Goal: Navigation & Orientation: Understand site structure

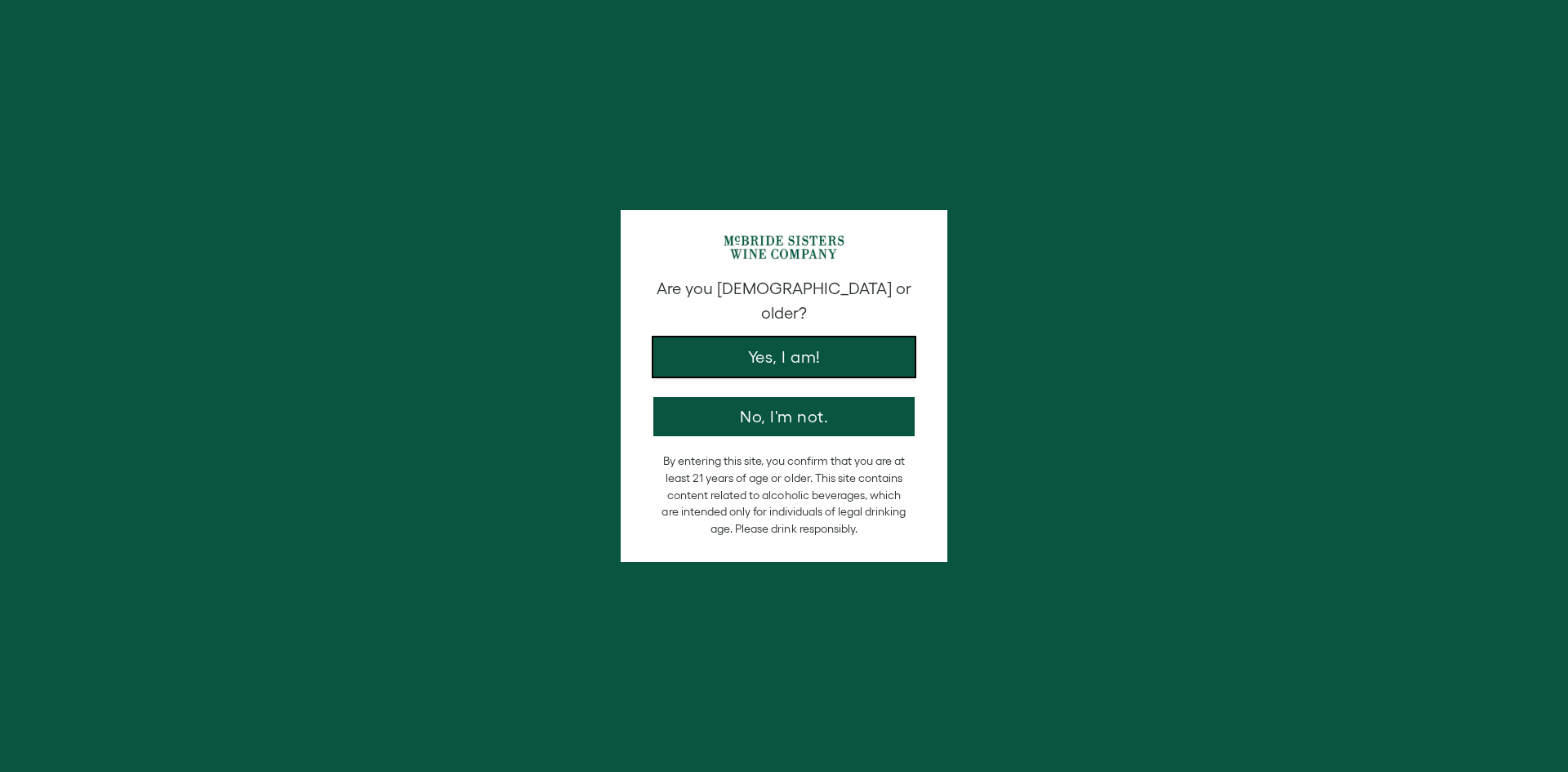
click at [792, 341] on button "Yes, I am!" at bounding box center [784, 357] width 261 height 39
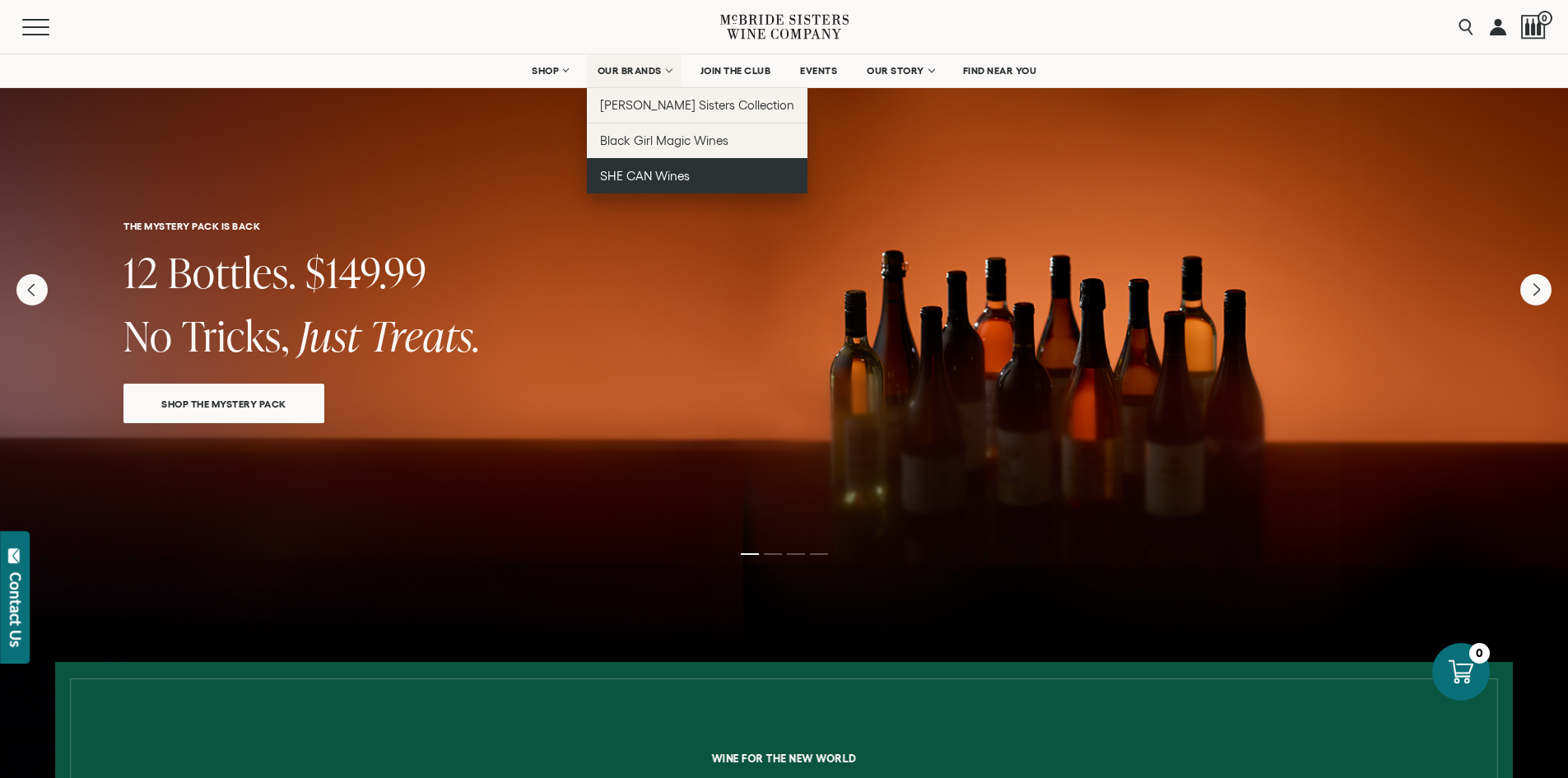
click at [661, 178] on span "SHE CAN Wines" at bounding box center [645, 175] width 89 height 14
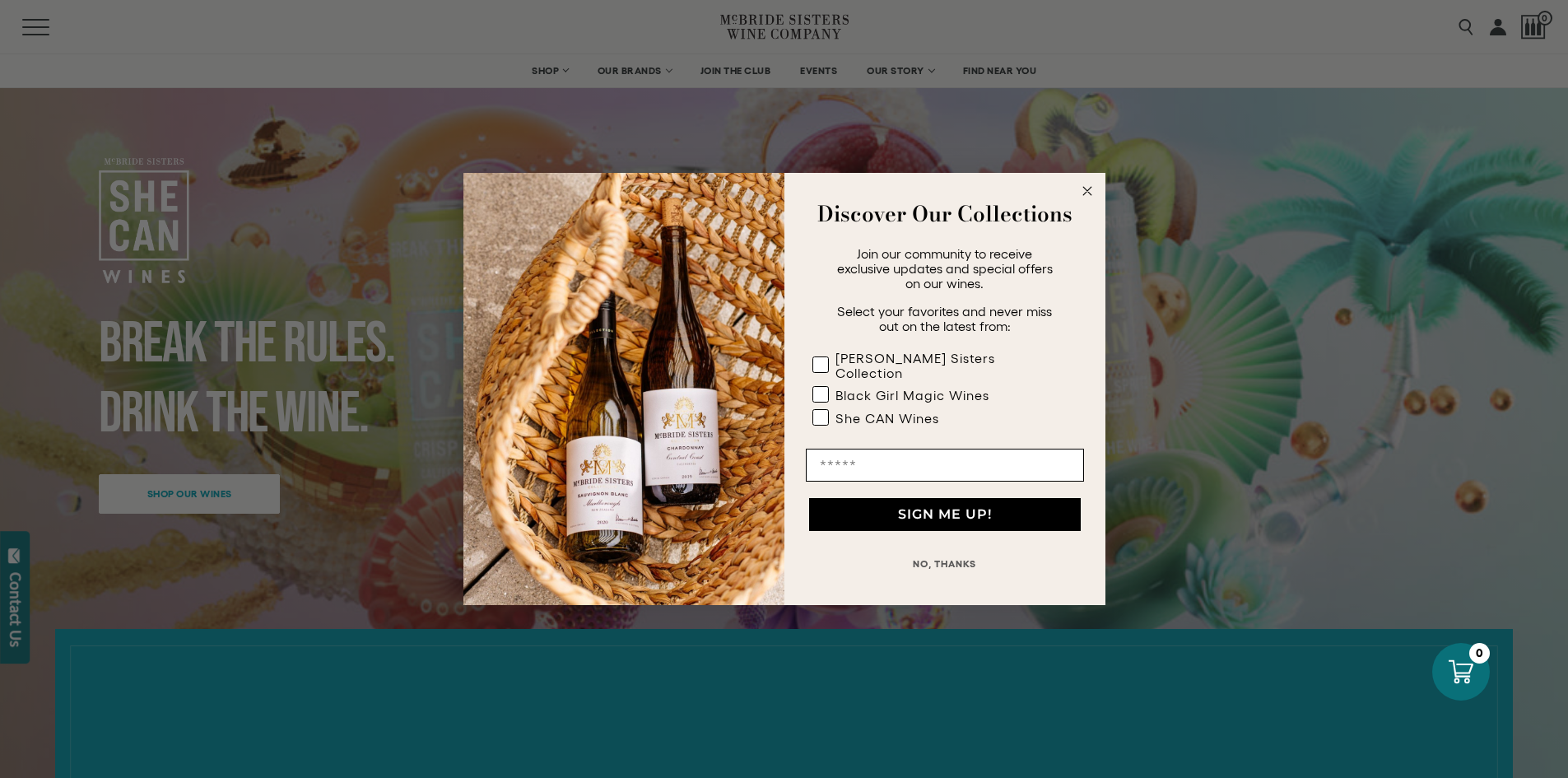
scroll to position [83, 0]
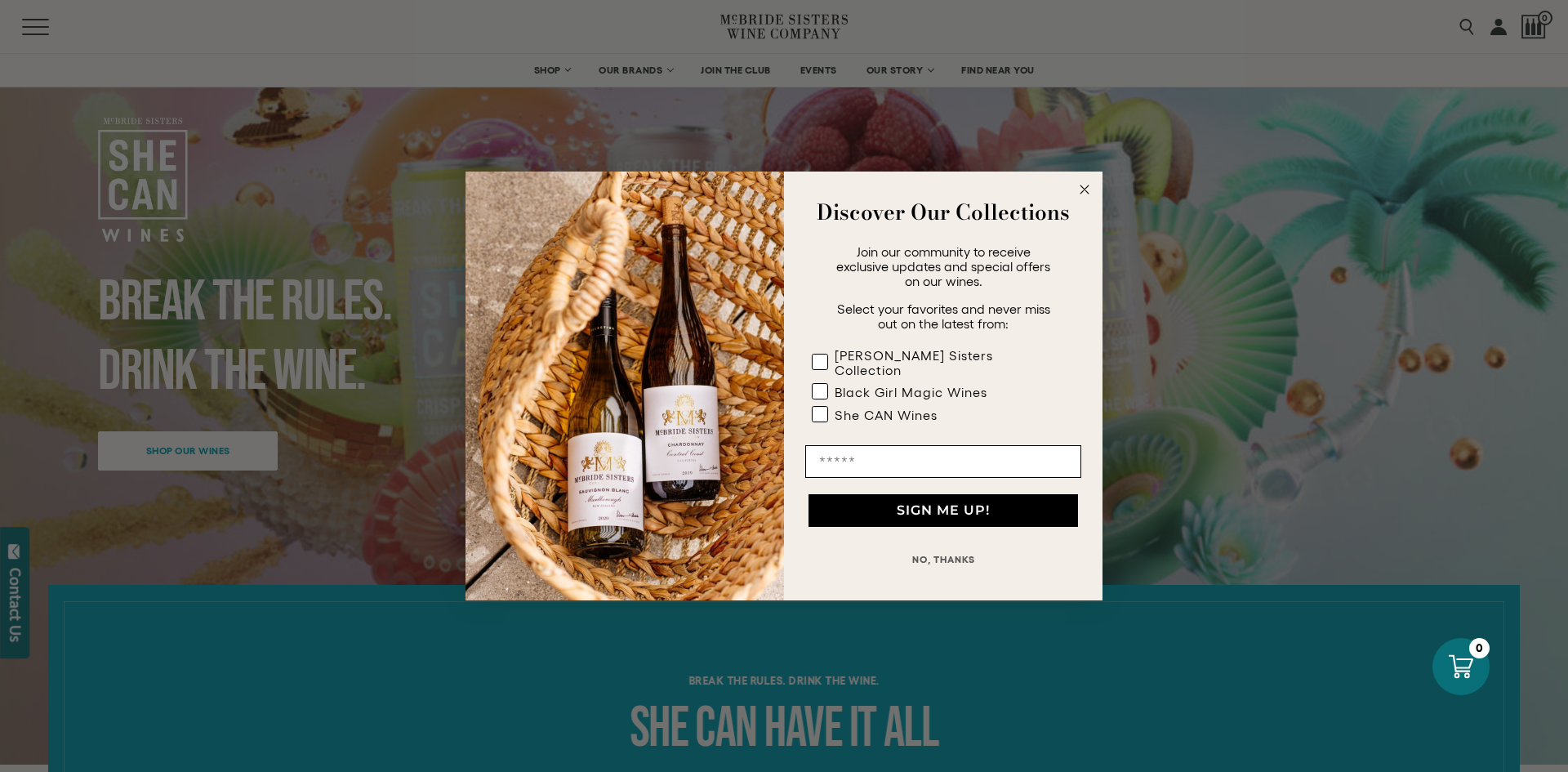
drag, startPoint x: 1086, startPoint y: 194, endPoint x: 1088, endPoint y: 201, distance: 7.3
click at [1089, 195] on circle "Close dialog" at bounding box center [1085, 190] width 19 height 19
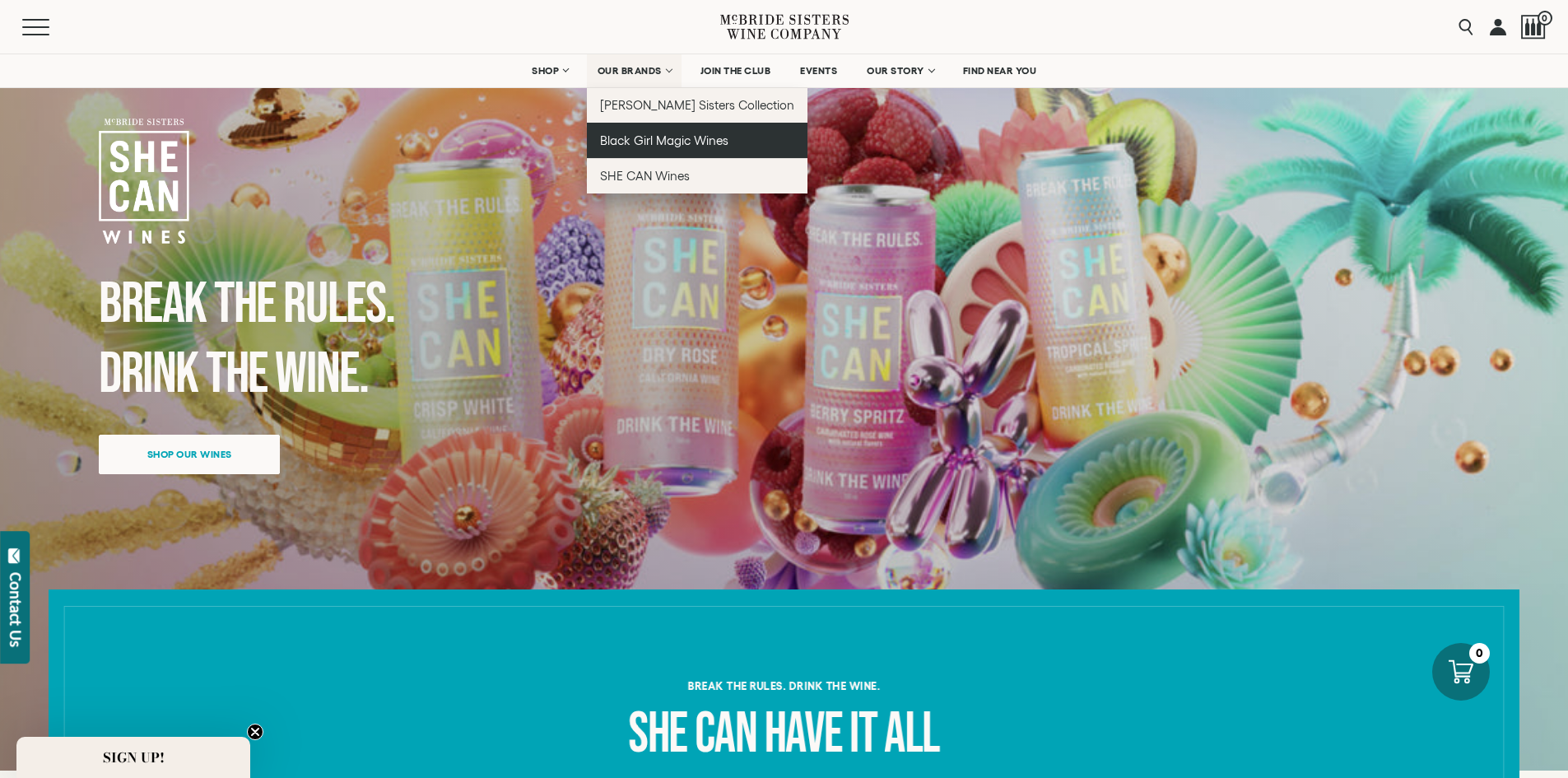
click at [665, 149] on link "Black Girl Magic Wines" at bounding box center [698, 140] width 222 height 35
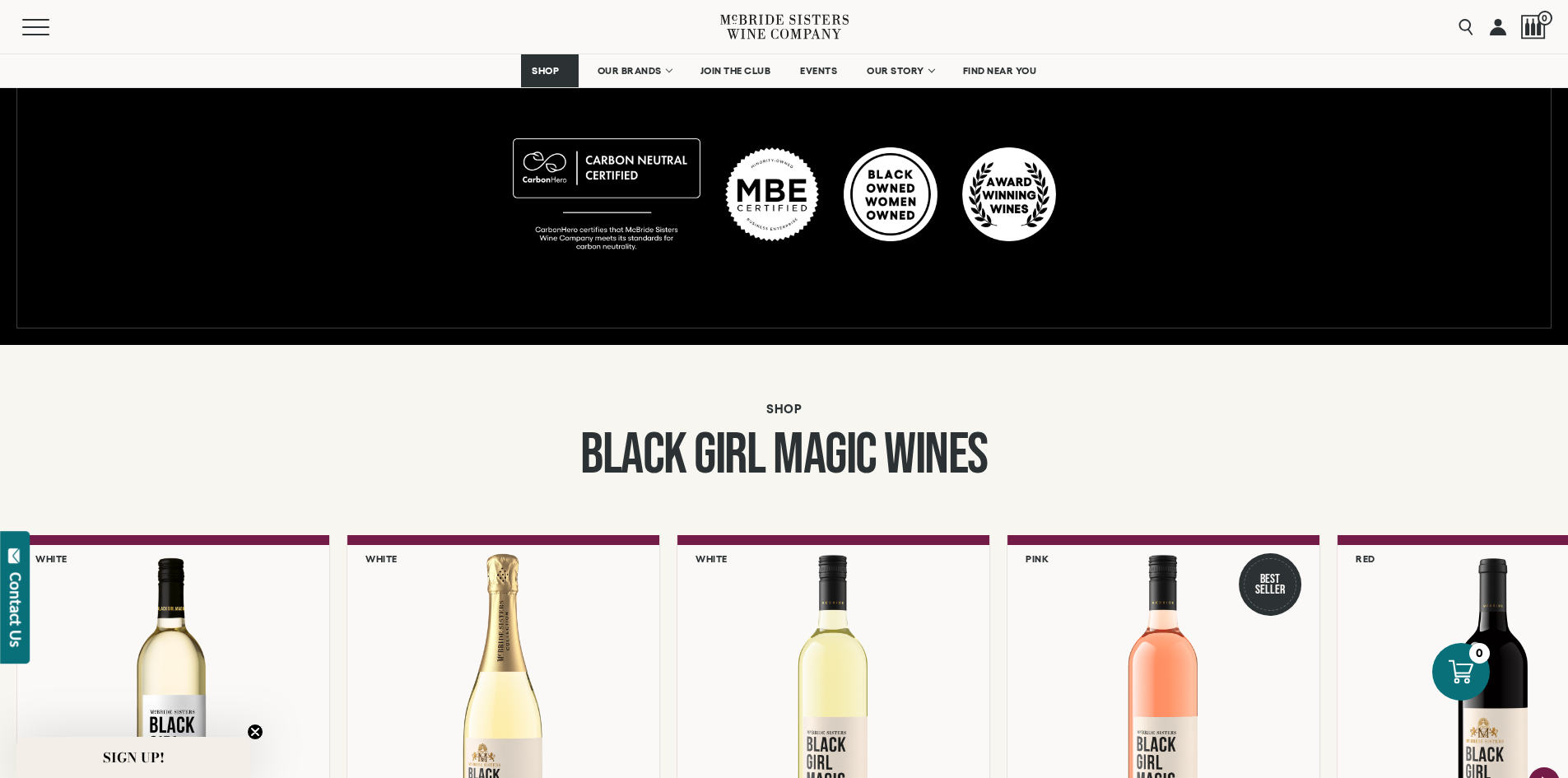
scroll to position [988, 0]
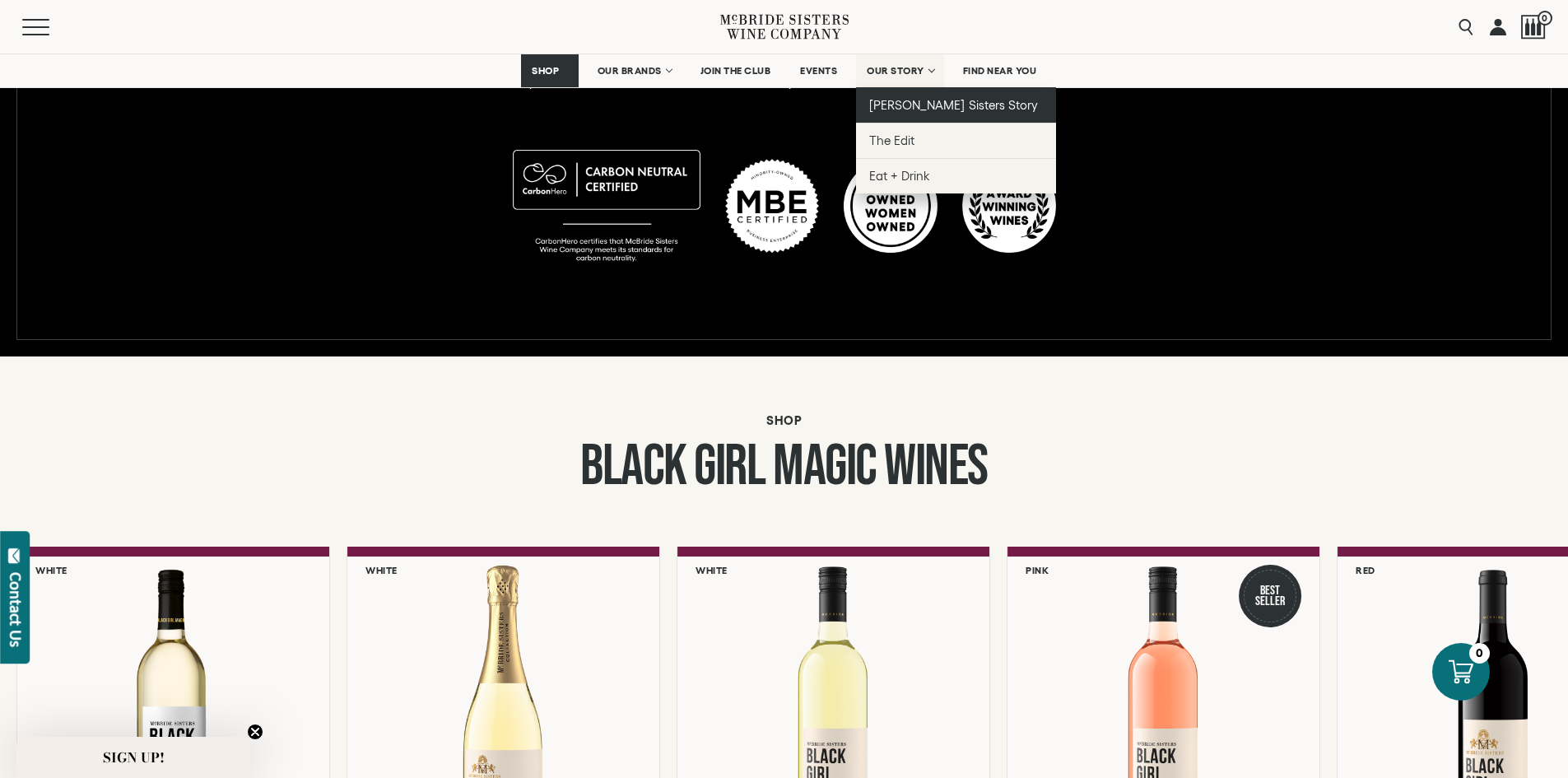
click at [916, 103] on span "[PERSON_NAME] Sisters Story" at bounding box center [953, 105] width 168 height 14
